Goal: Navigation & Orientation: Find specific page/section

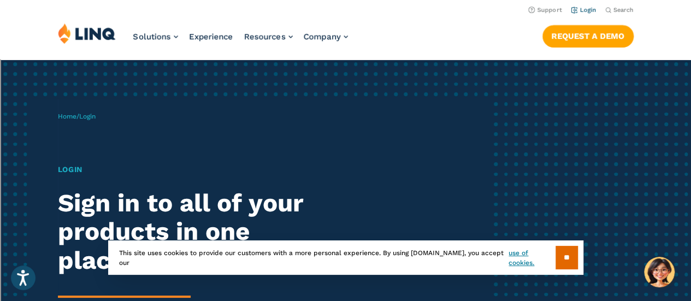
click at [585, 6] on li "Login" at bounding box center [584, 9] width 26 height 12
click at [582, 11] on link "Login" at bounding box center [584, 10] width 26 height 7
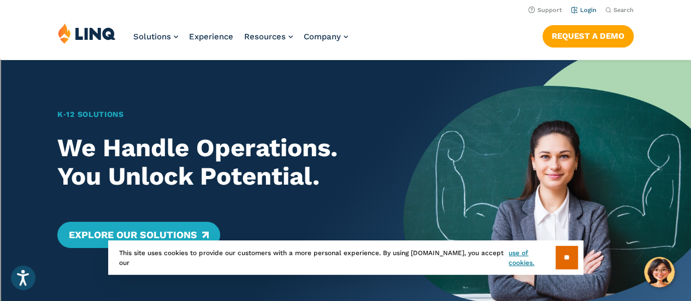
click at [578, 8] on link "Login" at bounding box center [584, 10] width 26 height 7
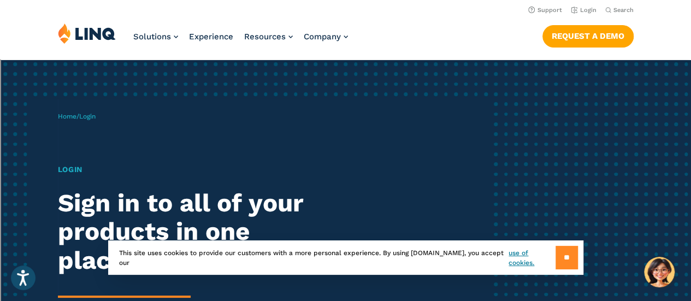
click at [558, 249] on input "**" at bounding box center [567, 257] width 22 height 23
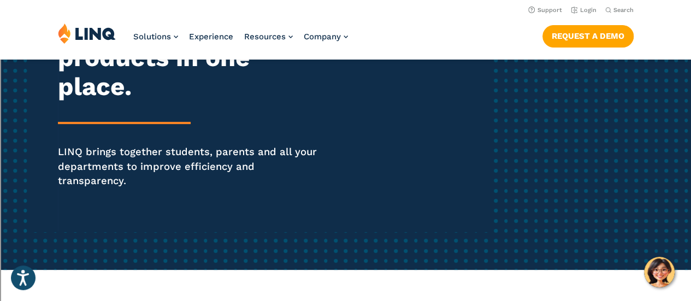
scroll to position [157, 0]
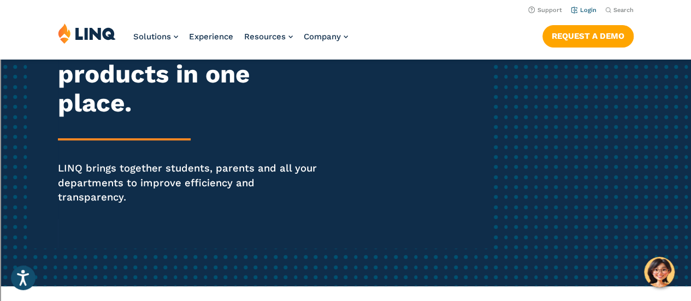
click at [590, 7] on link "Login" at bounding box center [584, 10] width 26 height 7
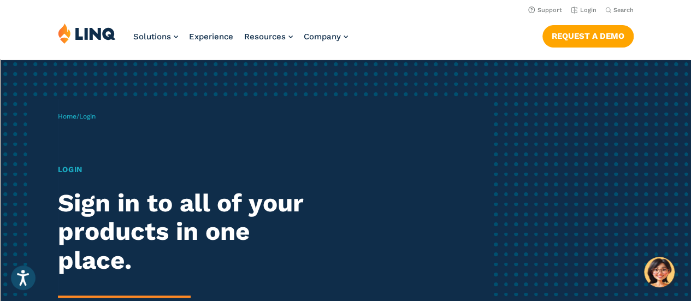
click at [73, 170] on h1 "Login" at bounding box center [191, 169] width 266 height 11
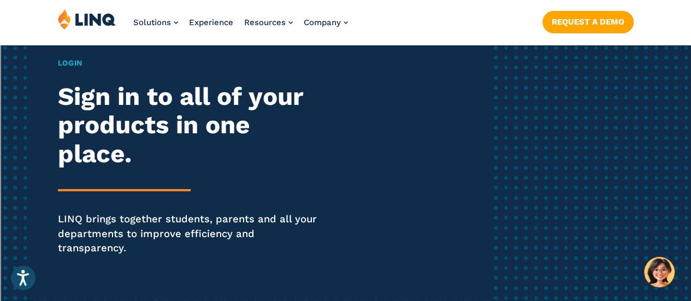
scroll to position [107, 0]
click at [101, 192] on div "Login Sign in to all of your products in one place. LINQ brings together studen…" at bounding box center [191, 171] width 266 height 228
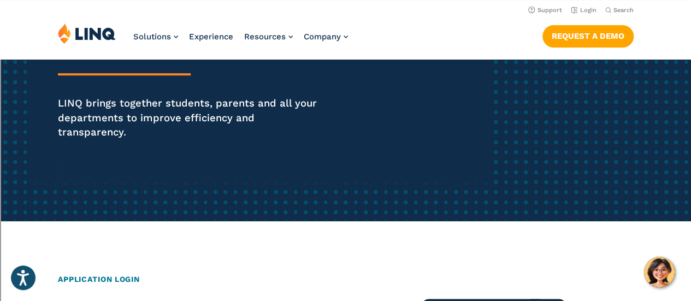
scroll to position [73, 0]
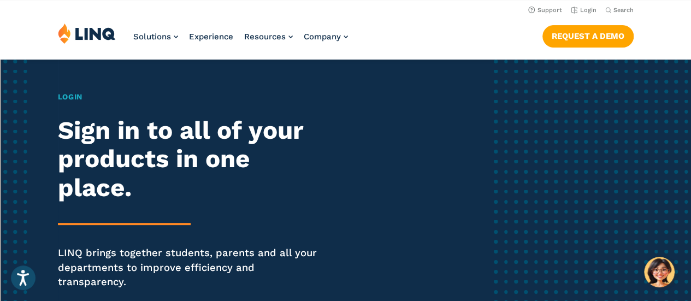
click at [146, 231] on div "Login Sign in to all of your products in one place. LINQ brings together studen…" at bounding box center [191, 205] width 266 height 228
click at [73, 96] on h1 "Login" at bounding box center [191, 96] width 266 height 11
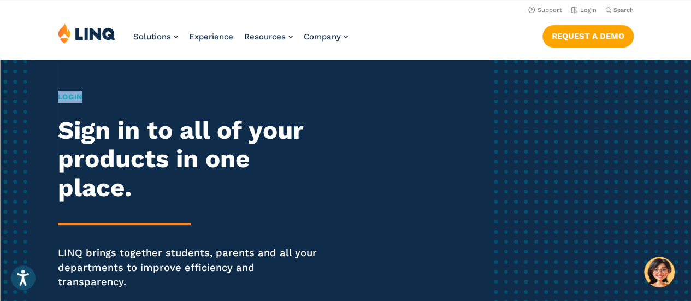
click at [73, 96] on h1 "Login" at bounding box center [191, 96] width 266 height 11
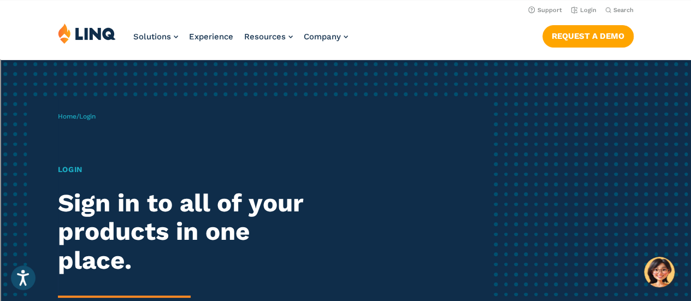
click at [94, 116] on span "Login" at bounding box center [87, 117] width 16 height 8
click at [583, 10] on link "Login" at bounding box center [584, 10] width 26 height 7
click at [68, 170] on h1 "Login" at bounding box center [191, 169] width 266 height 11
click at [589, 7] on link "Login" at bounding box center [584, 10] width 26 height 7
click at [662, 273] on img "Hello, have a question? Let’s chat." at bounding box center [659, 272] width 31 height 31
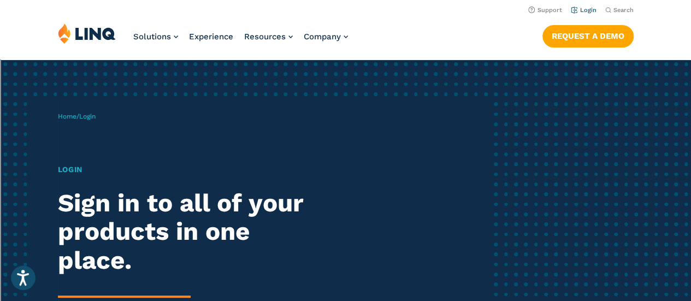
click at [586, 10] on link "Login" at bounding box center [584, 10] width 26 height 7
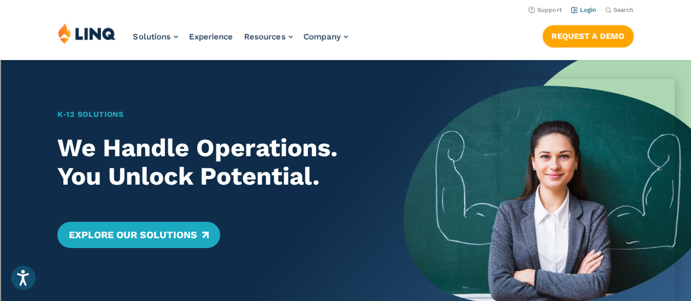
click at [589, 9] on link "Login" at bounding box center [584, 10] width 26 height 7
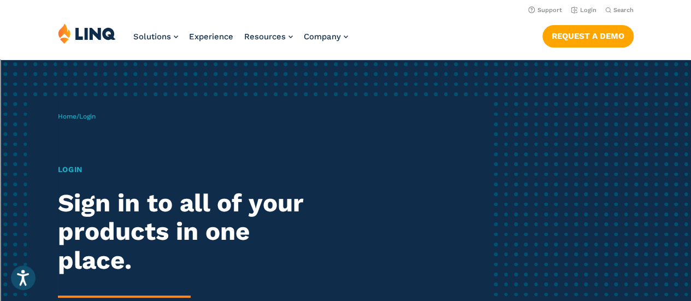
click at [69, 172] on h1 "Login" at bounding box center [191, 169] width 266 height 11
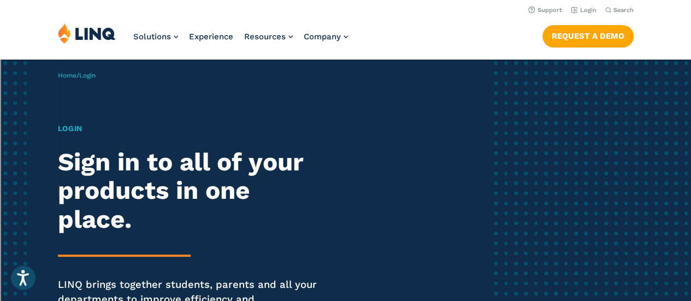
scroll to position [21, 0]
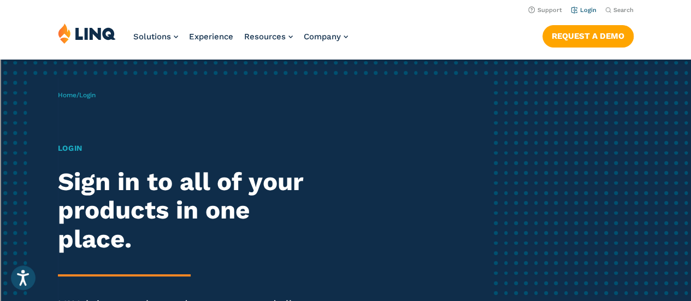
click at [588, 9] on link "Login" at bounding box center [584, 10] width 26 height 7
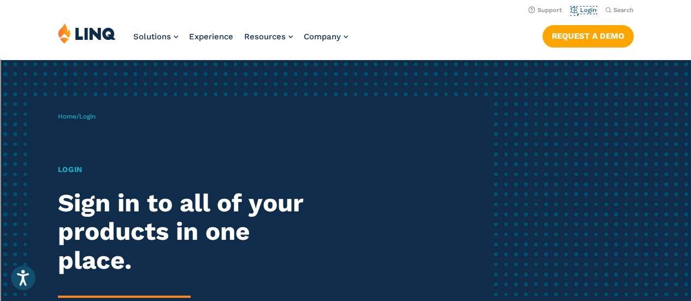
click at [588, 9] on link "Login" at bounding box center [584, 10] width 26 height 7
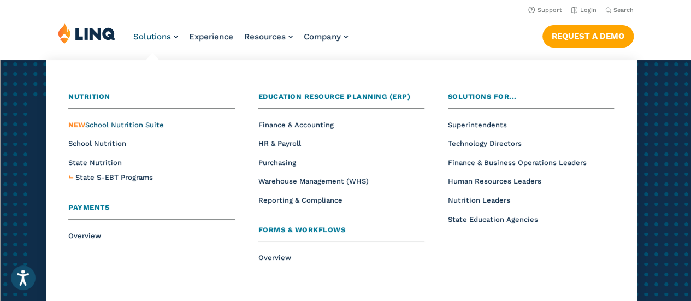
click at [146, 126] on span "NEW School Nutrition Suite" at bounding box center [116, 125] width 96 height 8
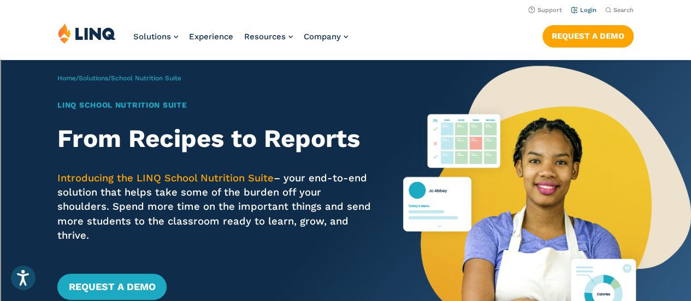
click at [586, 5] on li "Login" at bounding box center [584, 9] width 26 height 12
click at [584, 9] on link "Login" at bounding box center [584, 10] width 26 height 7
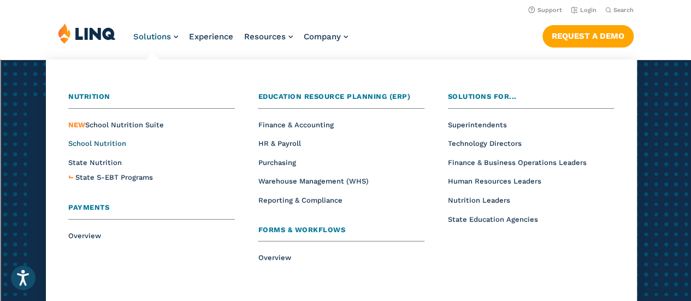
click at [100, 144] on span "School Nutrition" at bounding box center [97, 143] width 58 height 8
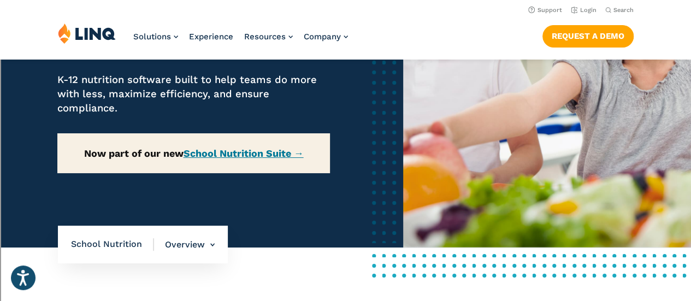
scroll to position [169, 0]
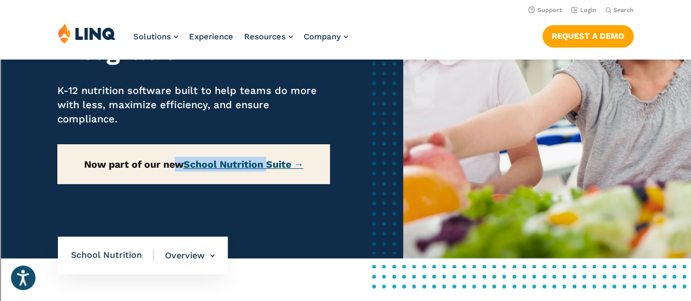
drag, startPoint x: 174, startPoint y: 190, endPoint x: 270, endPoint y: 166, distance: 99.0
click at [270, 166] on div "School Nutrition School Nutrition Simplified with Front to Back of House Integr…" at bounding box center [193, 70] width 272 height 288
click at [287, 170] on link "School Nutrition Suite →" at bounding box center [244, 163] width 120 height 11
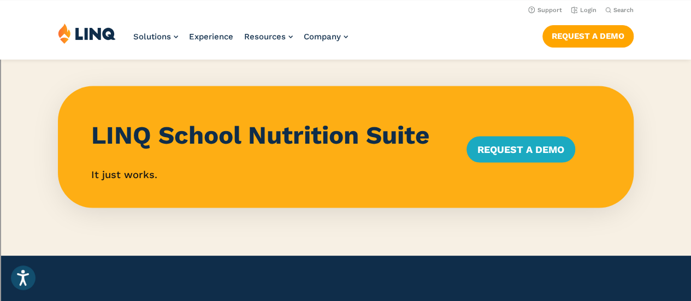
scroll to position [992, 0]
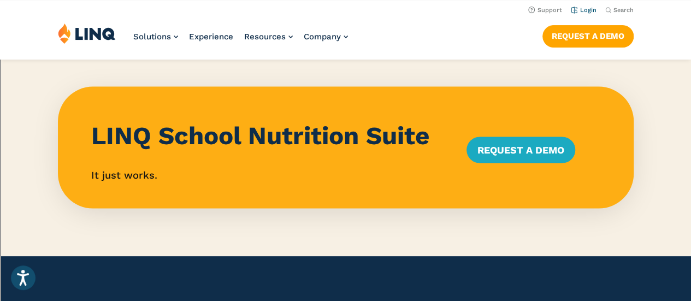
click at [586, 11] on link "Login" at bounding box center [584, 10] width 26 height 7
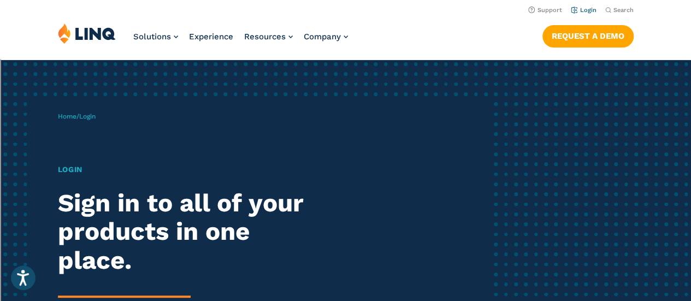
click at [586, 11] on link "Login" at bounding box center [584, 10] width 26 height 7
